Goal: Task Accomplishment & Management: Use online tool/utility

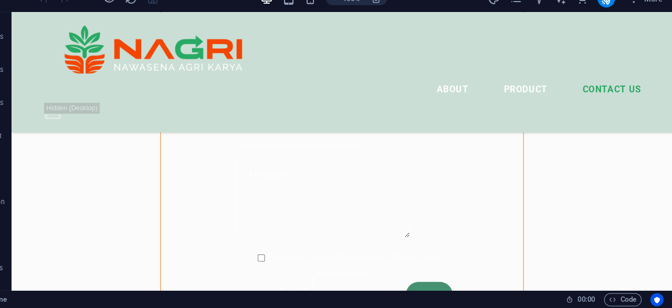
scroll to position [821, 0]
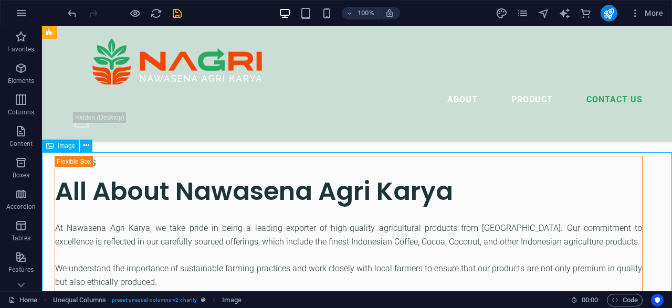
scroll to position [1109, 0]
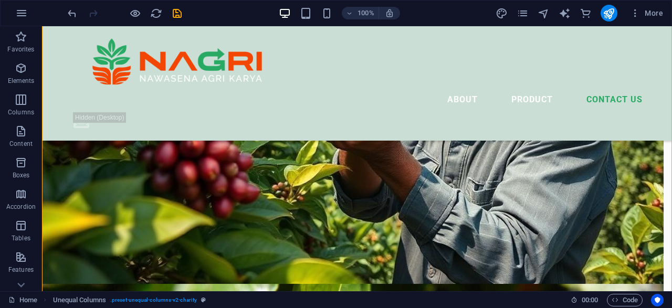
scroll to position [1819, 0]
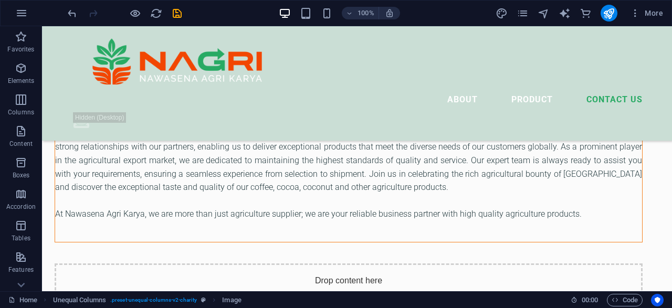
scroll to position [1282, 0]
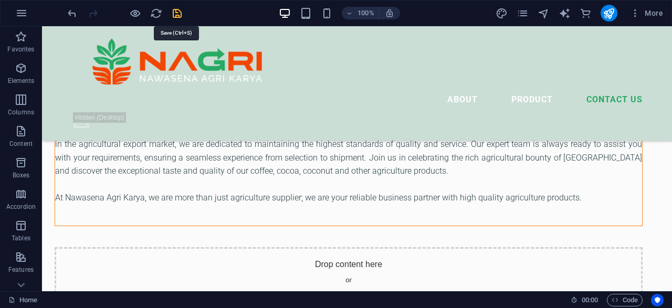
click at [177, 13] on icon "save" at bounding box center [177, 13] width 12 height 12
checkbox input "false"
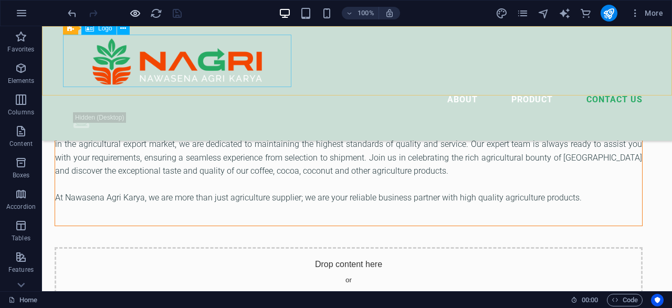
click at [136, 14] on icon "button" at bounding box center [135, 13] width 12 height 12
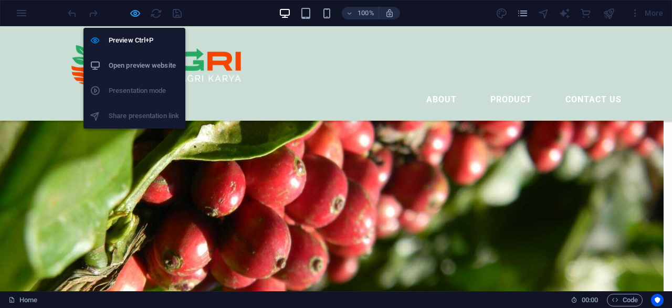
scroll to position [898, 0]
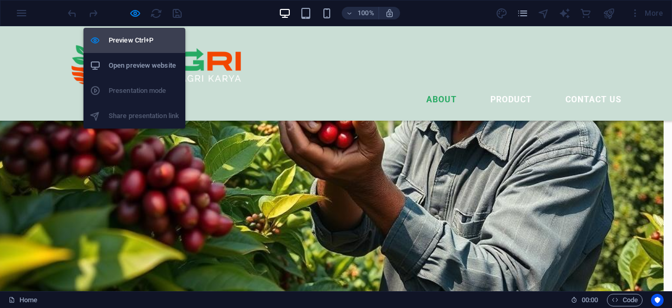
click at [132, 39] on h6 "Preview Ctrl+P" at bounding box center [144, 40] width 70 height 13
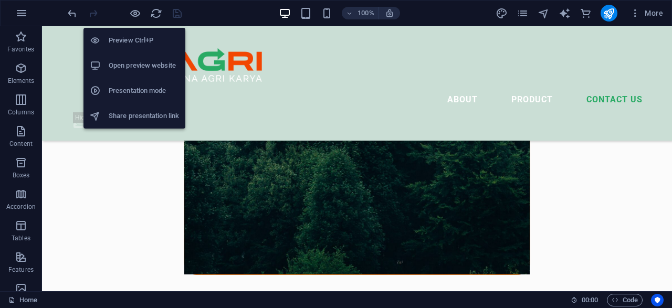
scroll to position [1282, 0]
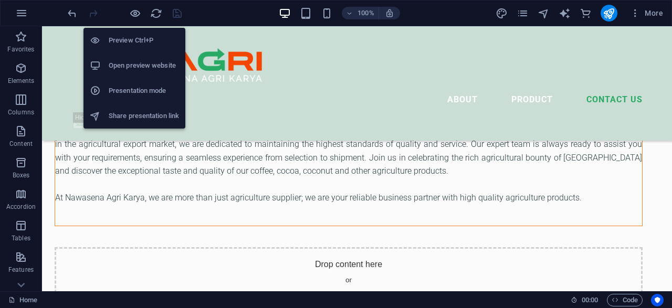
click at [132, 40] on h6 "Preview Ctrl+P" at bounding box center [144, 40] width 70 height 13
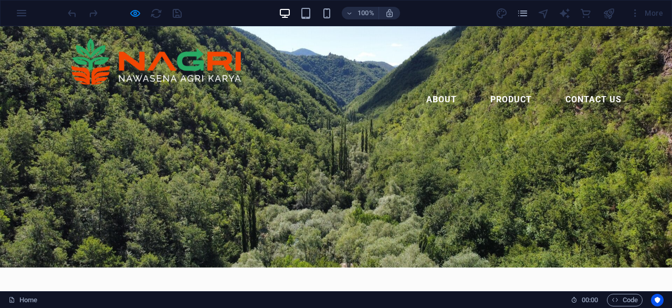
scroll to position [0, 0]
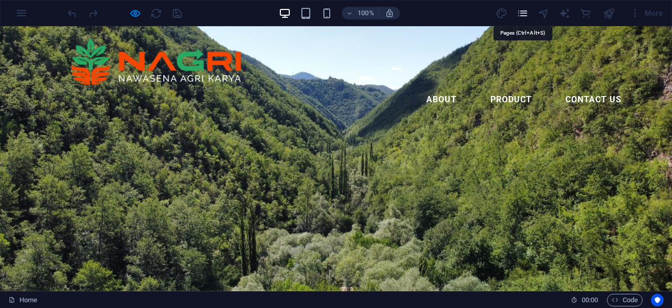
click at [522, 15] on icon "pages" at bounding box center [522, 13] width 12 height 12
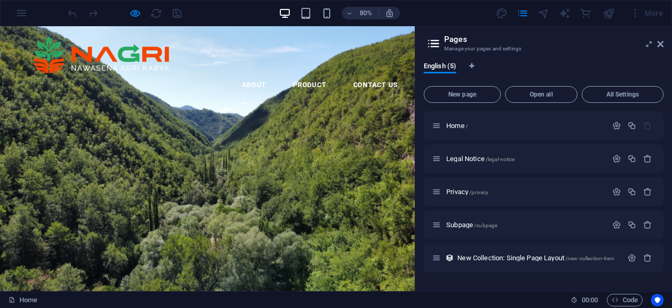
click at [662, 45] on icon at bounding box center [660, 44] width 6 height 8
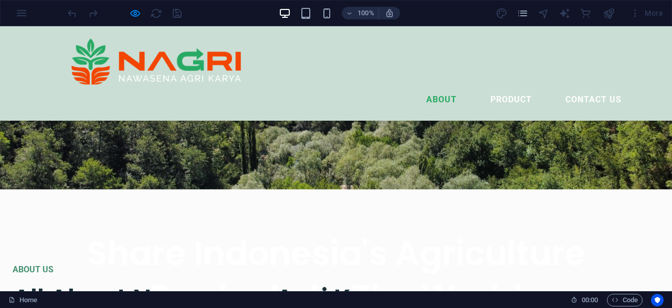
scroll to position [177, 0]
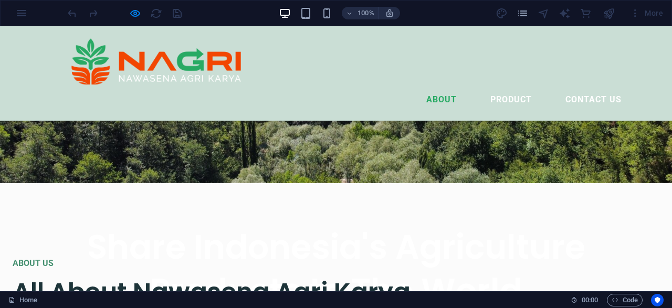
click at [655, 12] on div "More" at bounding box center [645, 13] width 41 height 17
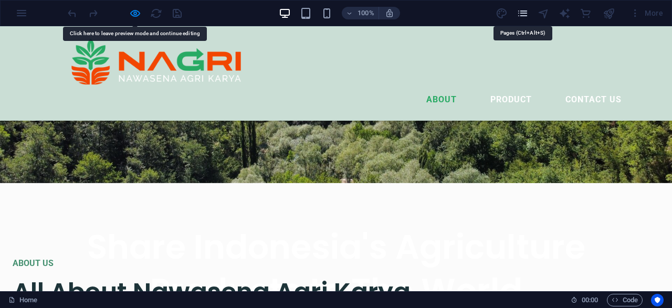
click at [525, 13] on icon "pages" at bounding box center [522, 13] width 12 height 12
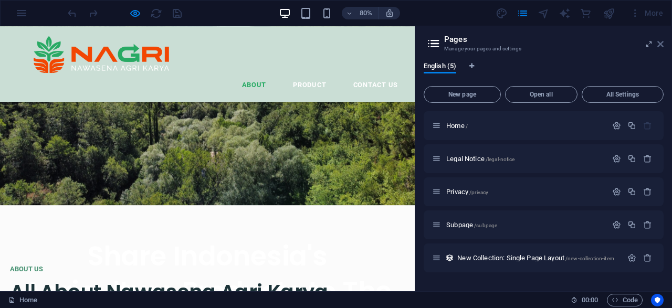
click at [661, 45] on icon at bounding box center [660, 44] width 6 height 8
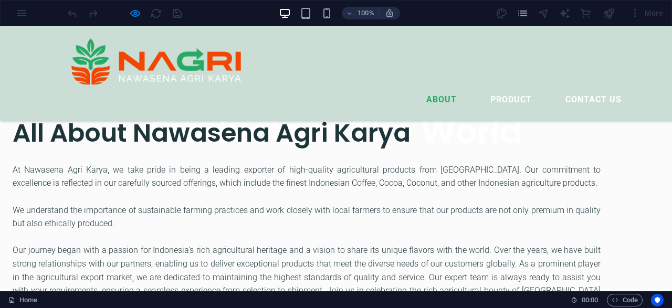
scroll to position [355, 0]
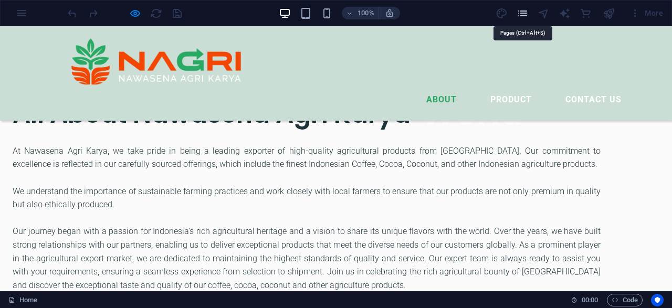
click at [523, 14] on icon "pages" at bounding box center [522, 13] width 12 height 12
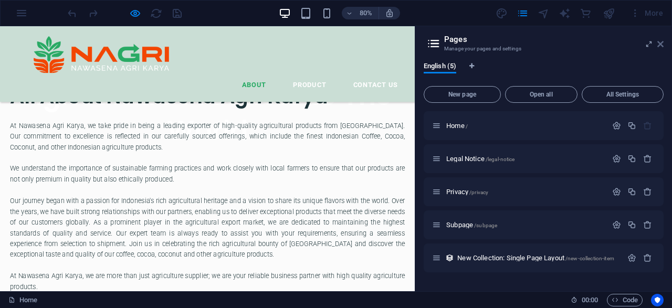
click at [657, 44] on icon at bounding box center [660, 44] width 6 height 8
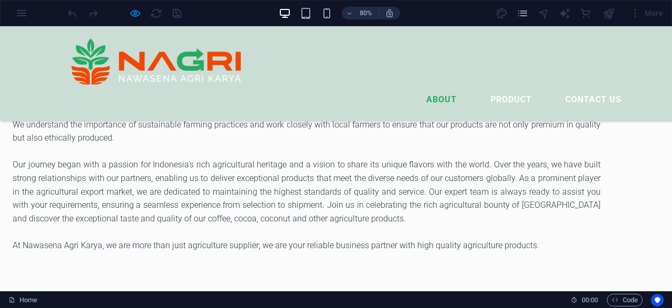
scroll to position [355, 0]
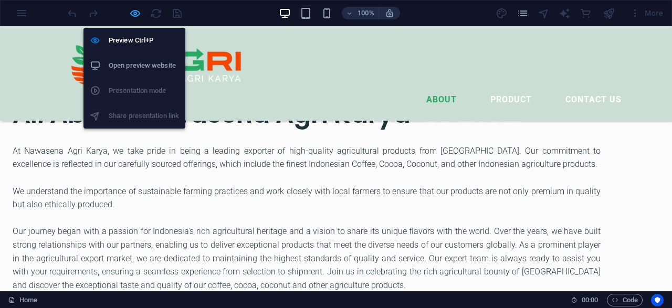
click at [134, 17] on icon "button" at bounding box center [135, 13] width 12 height 12
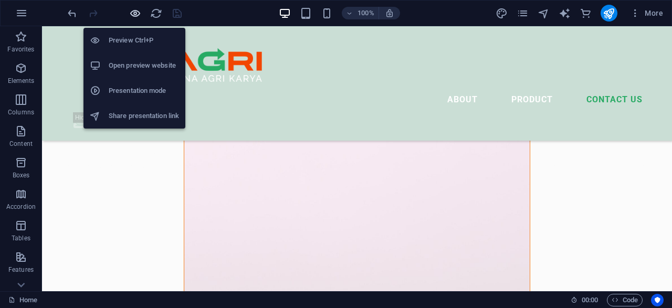
scroll to position [738, 0]
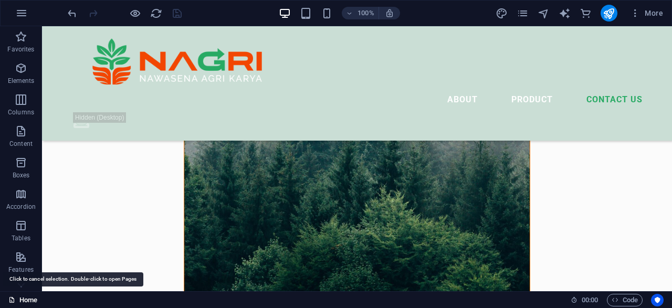
click at [28, 300] on link "Home" at bounding box center [22, 300] width 29 height 13
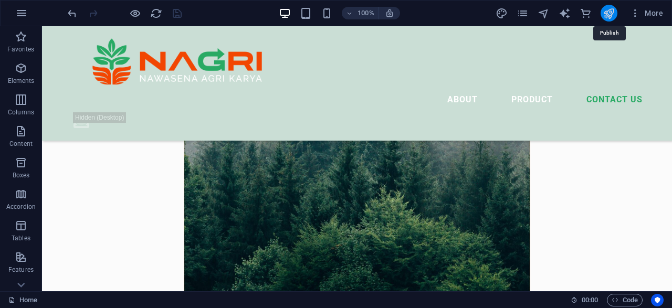
click at [611, 13] on icon "publish" at bounding box center [608, 13] width 12 height 12
